Goal: Task Accomplishment & Management: Manage account settings

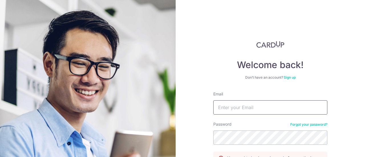
scroll to position [58, 0]
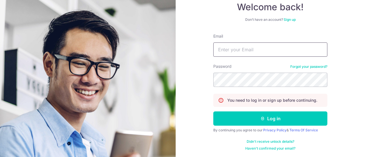
click at [248, 43] on input "Email" at bounding box center [270, 49] width 114 height 14
type input "[EMAIL_ADDRESS][DOMAIN_NAME]"
click at [213, 111] on button "Log in" at bounding box center [270, 118] width 114 height 14
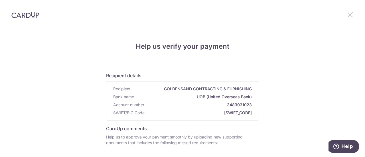
click at [350, 15] on icon at bounding box center [349, 14] width 7 height 7
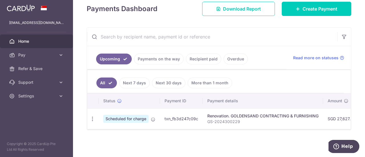
click at [165, 59] on link "Payments on the way" at bounding box center [159, 59] width 50 height 11
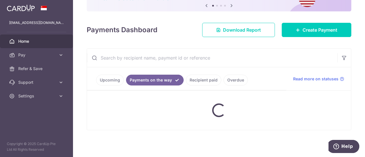
scroll to position [77, 0]
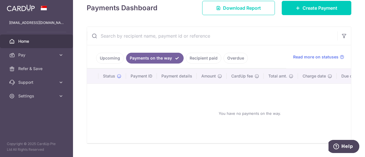
click at [111, 59] on link "Upcoming" at bounding box center [110, 58] width 28 height 11
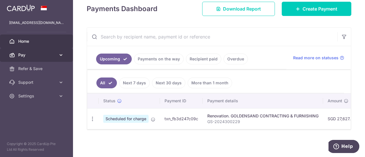
click at [27, 58] on link "Pay" at bounding box center [36, 55] width 73 height 14
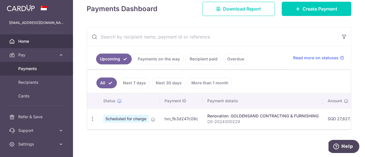
click at [38, 64] on link "Payments" at bounding box center [36, 69] width 73 height 14
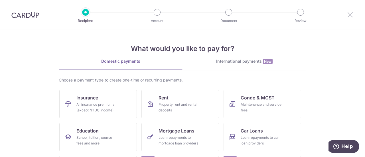
click at [349, 13] on icon at bounding box center [349, 14] width 7 height 7
